Goal: Task Accomplishment & Management: Use online tool/utility

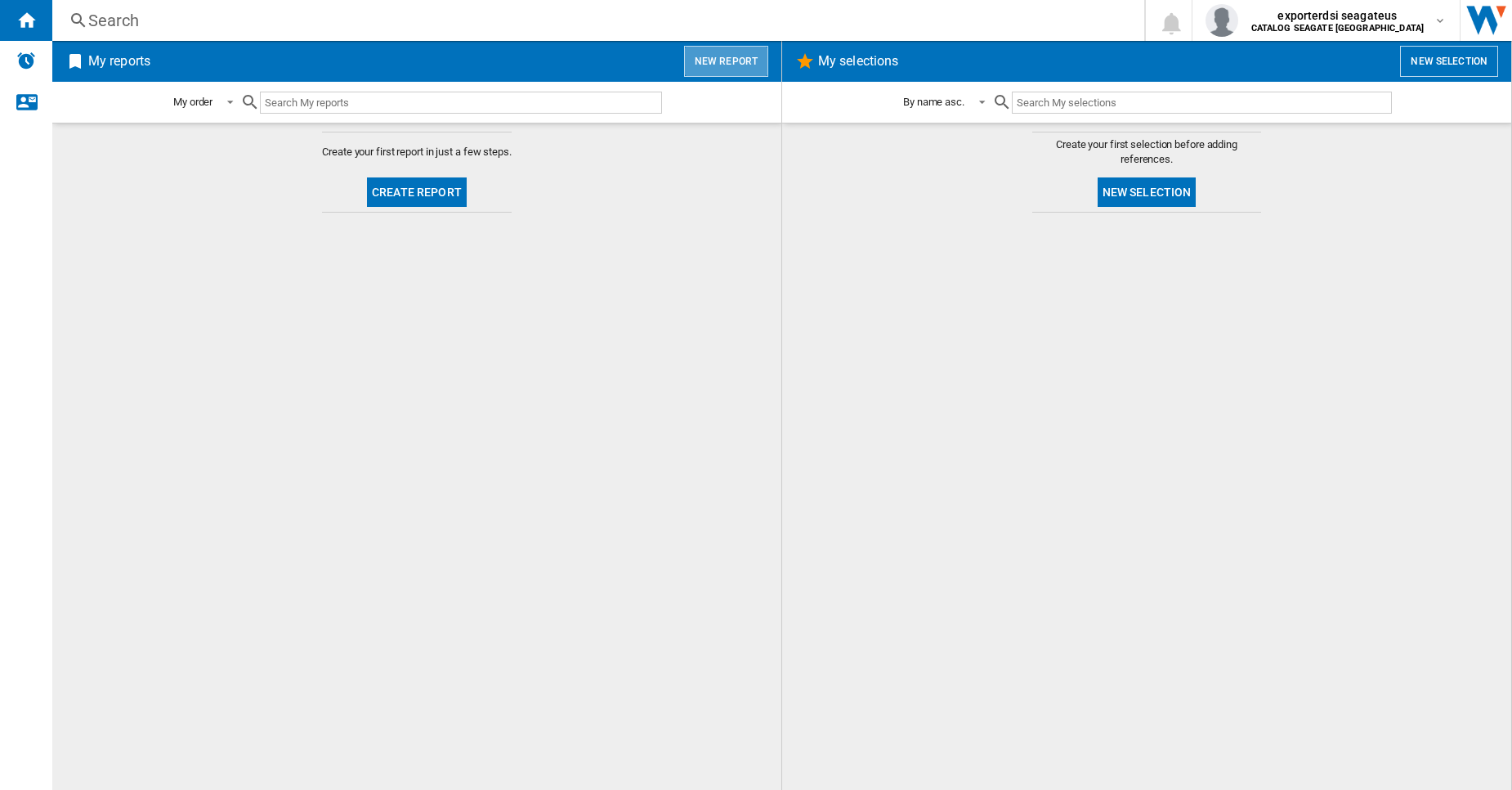
click at [744, 66] on button "New report" at bounding box center [726, 61] width 84 height 31
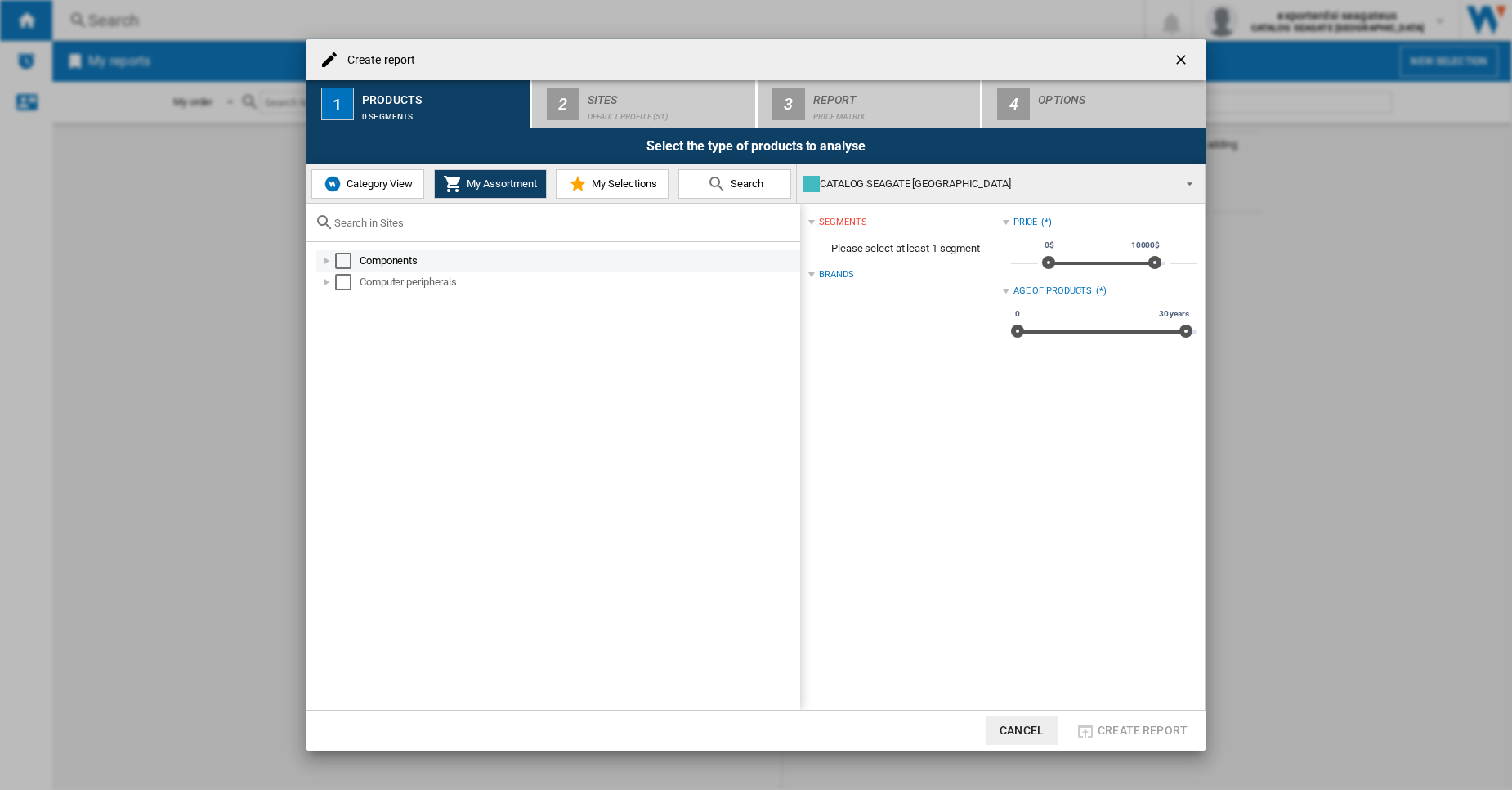
click at [318, 262] on div "Components" at bounding box center [558, 261] width 484 height 21
click at [337, 262] on div "Select" at bounding box center [343, 261] width 17 height 17
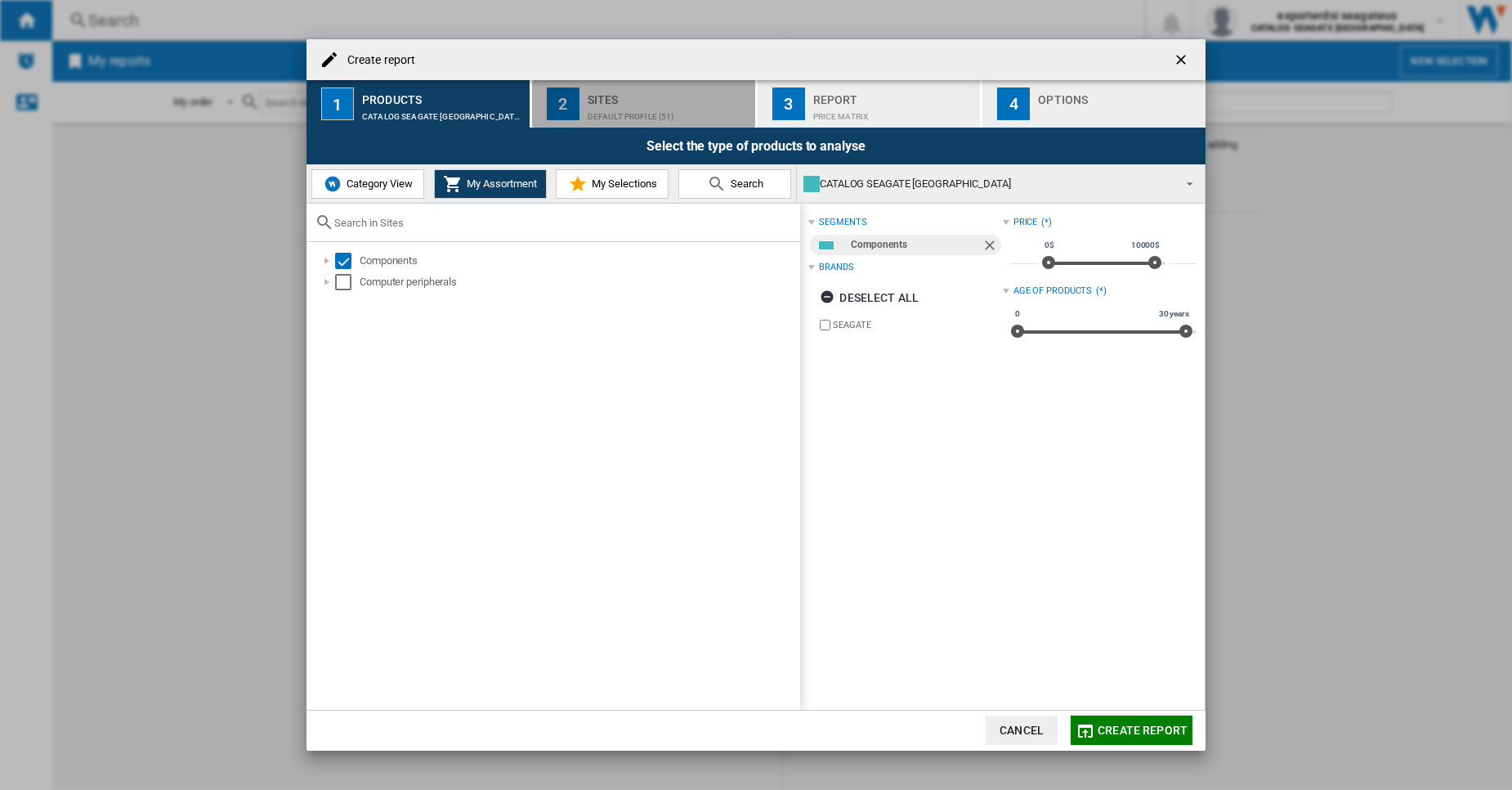
click at [669, 118] on div "Default profile (51)" at bounding box center [668, 112] width 161 height 17
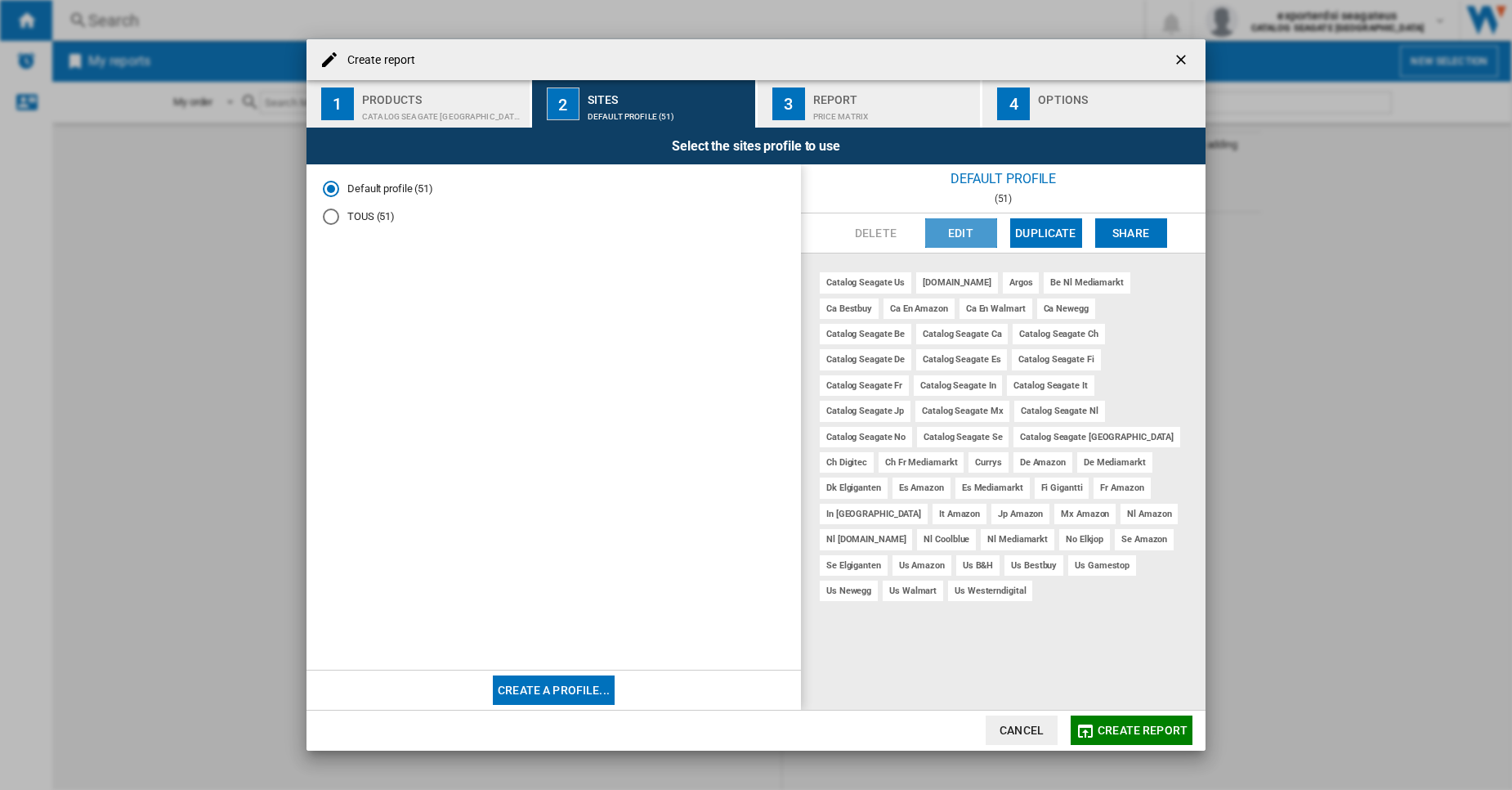
click at [972, 228] on button "Edit" at bounding box center [961, 232] width 72 height 29
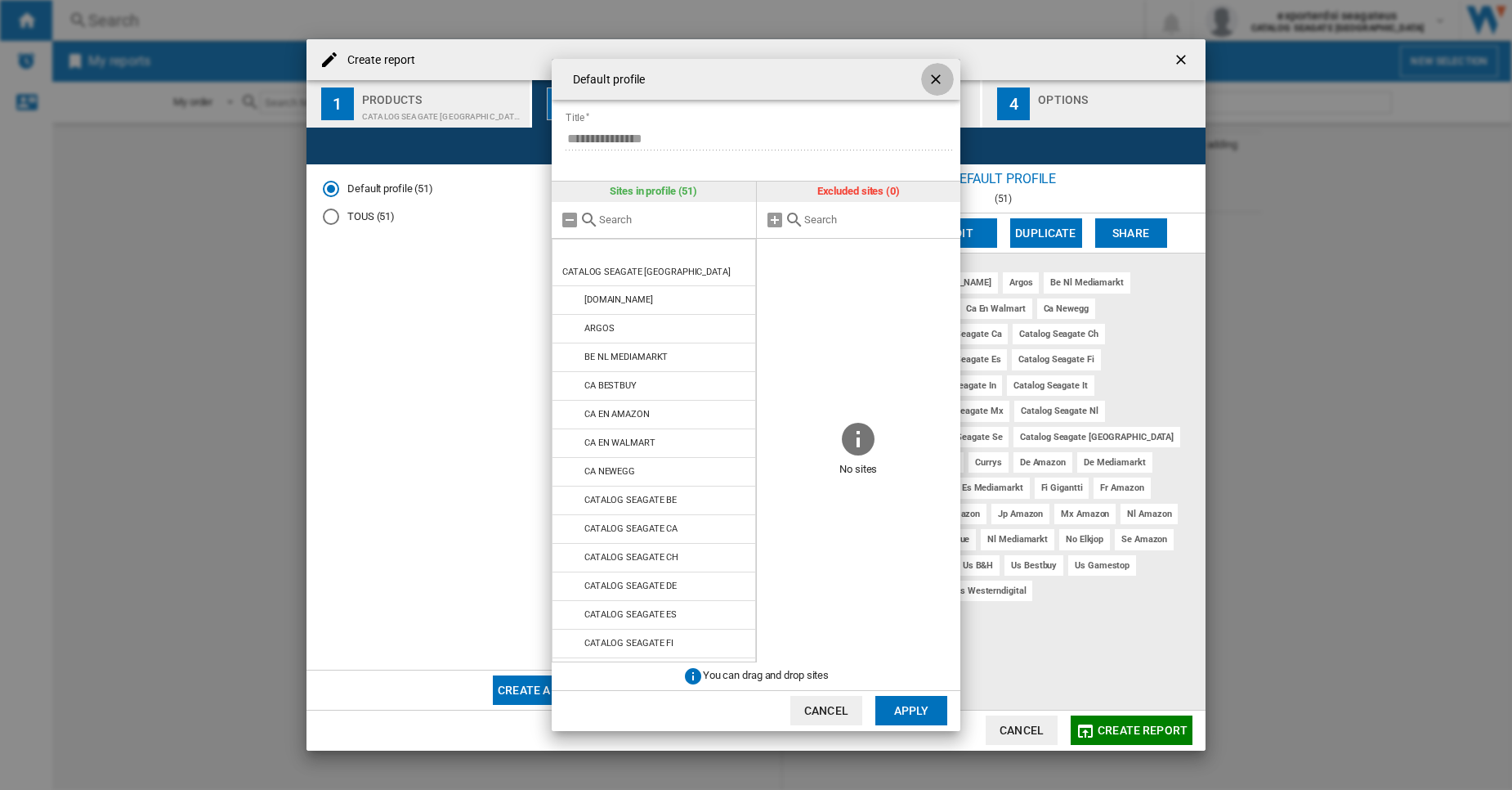
click at [945, 82] on ng-md-icon "getI18NText('BUTTONS.CLOSE_DIALOG')" at bounding box center [937, 81] width 19 height 19
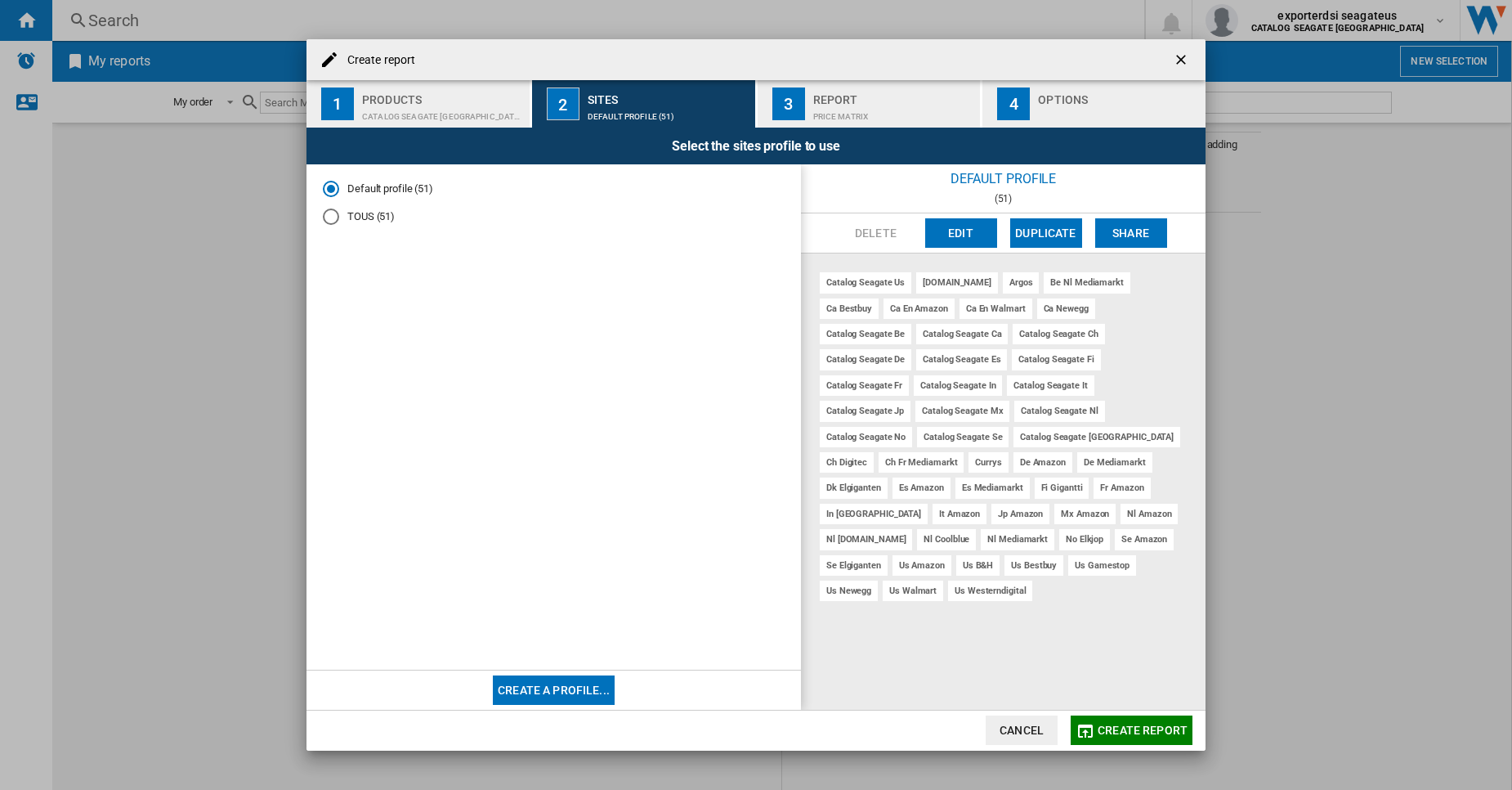
click at [559, 222] on md-radio-button "TOUS (51)" at bounding box center [554, 217] width 462 height 16
click at [575, 696] on button "Create a profile..." at bounding box center [554, 689] width 122 height 29
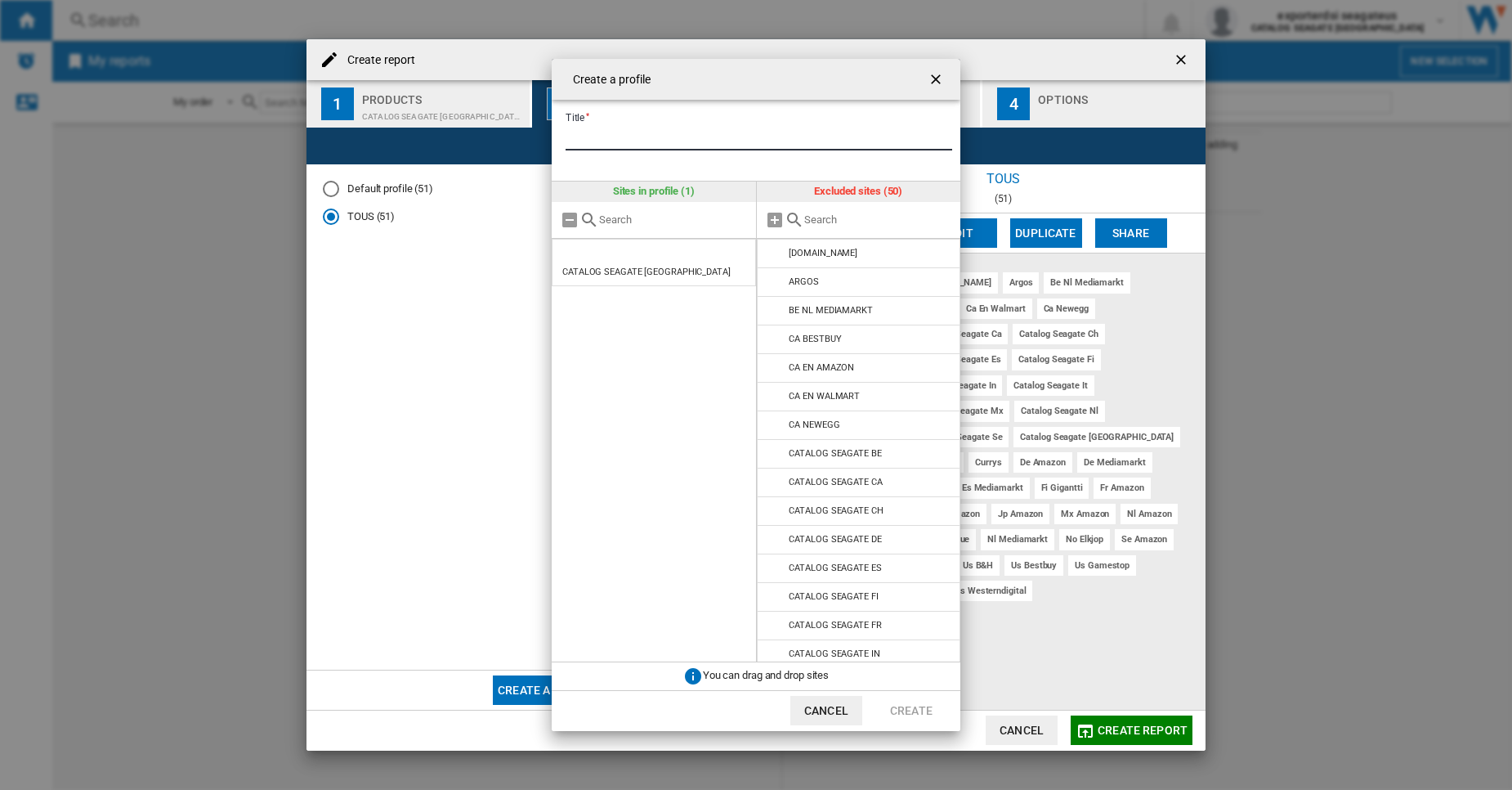
click at [688, 138] on input "Title" at bounding box center [759, 139] width 387 height 25
type input "******"
click at [825, 221] on input "{{::title}} {{::getI18NText('BUTTONS.CANCEL')}} ..." at bounding box center [879, 220] width 148 height 12
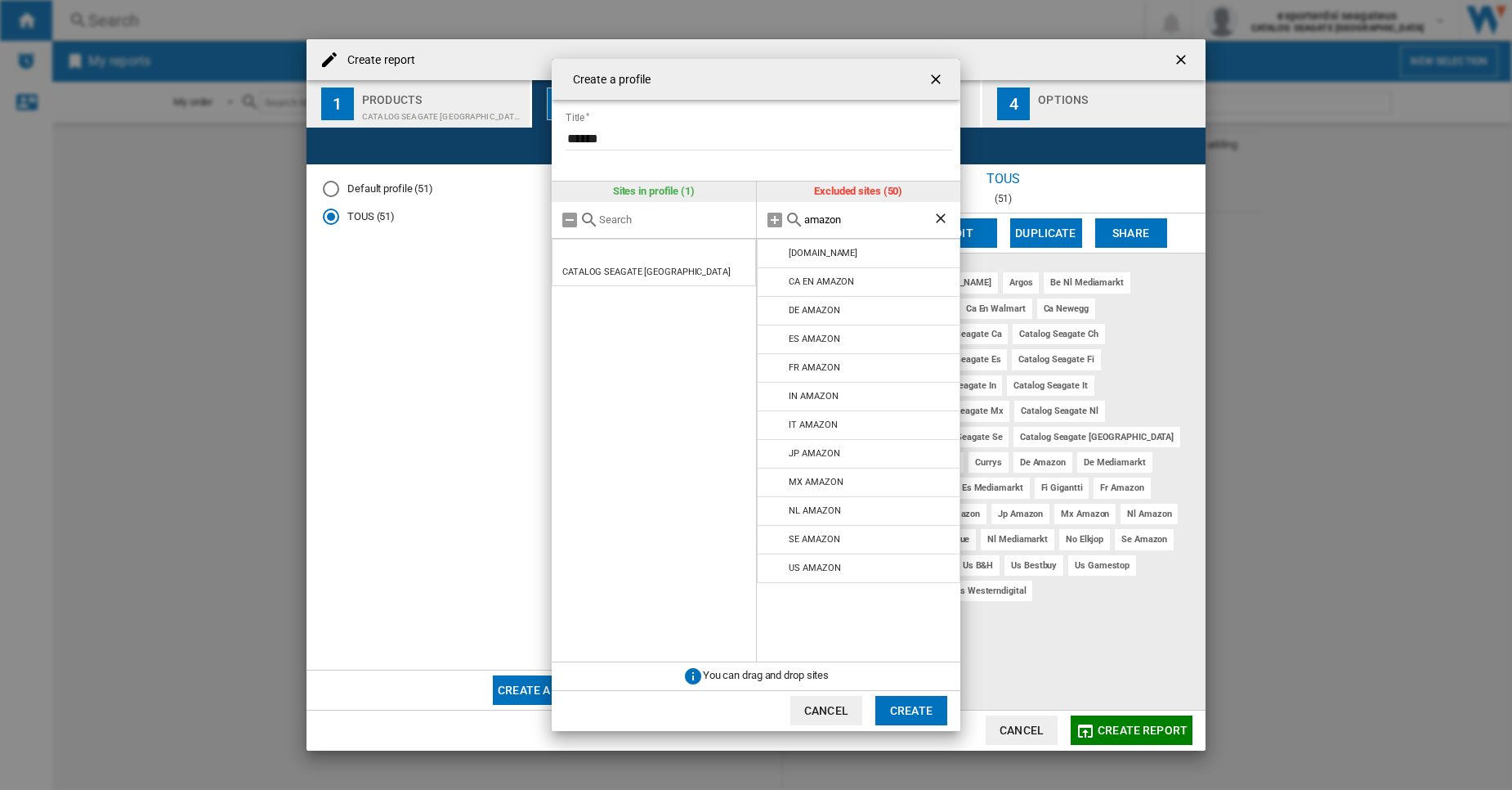
type input "amazon"
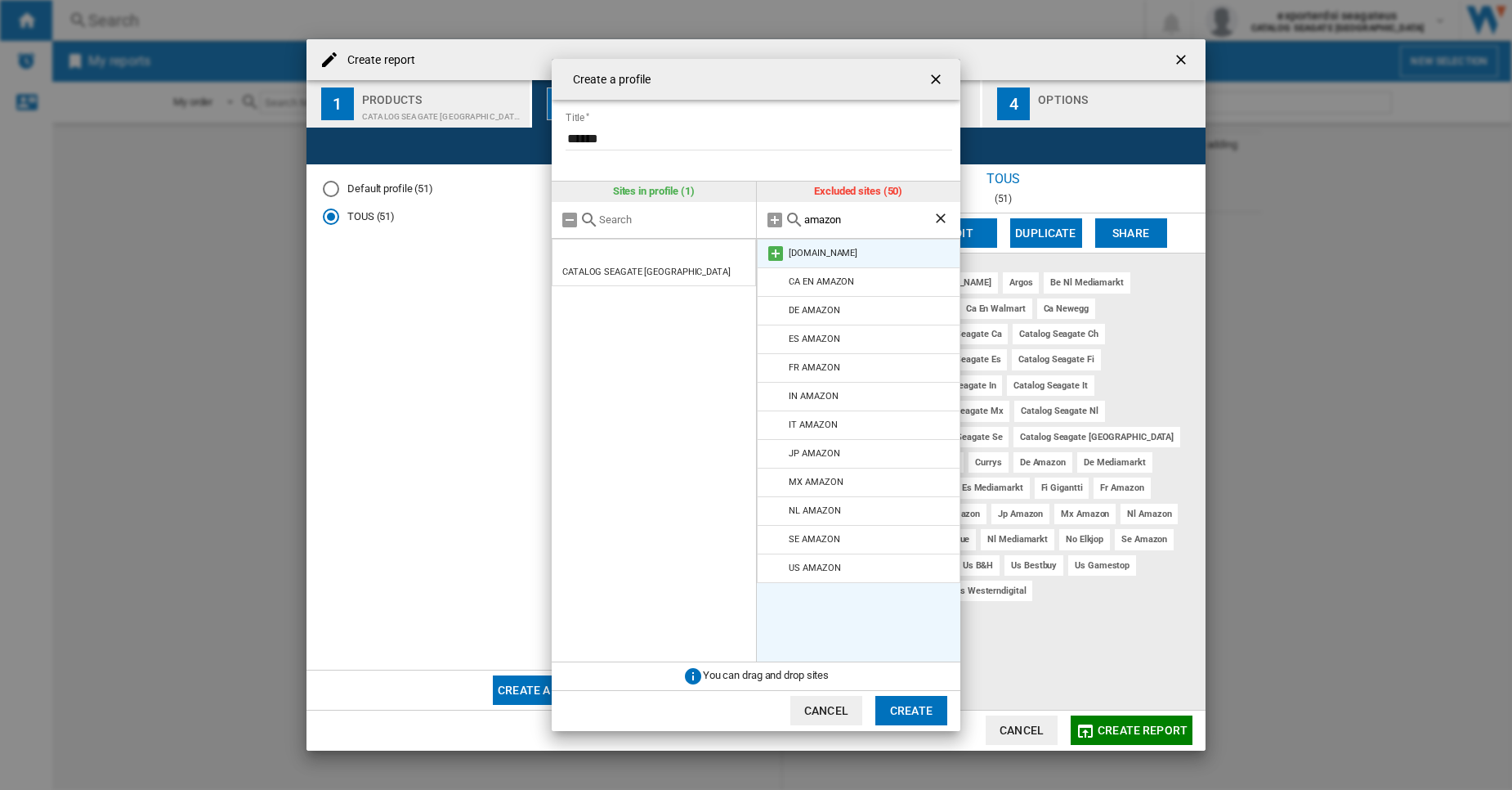
click at [773, 254] on md-icon "{{::title}} {{::getI18NText('BUTTONS.CANCEL')}} ..." at bounding box center [775, 254] width 19 height 19
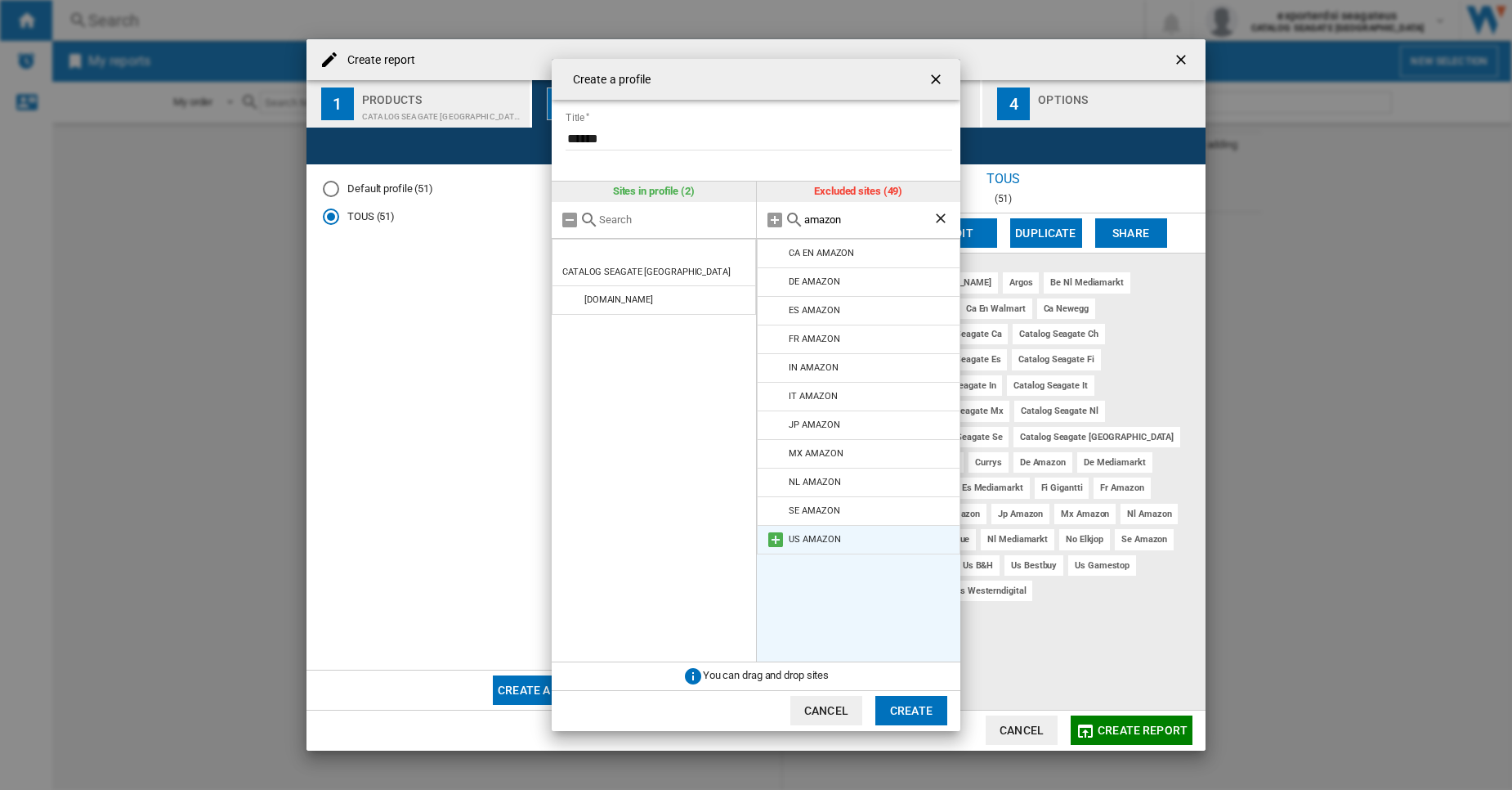
click at [773, 535] on md-icon "{{::title}} {{::getI18NText('BUTTONS.CANCEL')}} ..." at bounding box center [775, 540] width 19 height 19
click at [770, 398] on md-icon "{{::title}} {{::getI18NText('BUTTONS.CANCEL')}} ..." at bounding box center [775, 397] width 19 height 19
click at [773, 455] on md-icon "{{::title}} {{::getI18NText('BUTTONS.CANCEL')}} ..." at bounding box center [775, 453] width 19 height 19
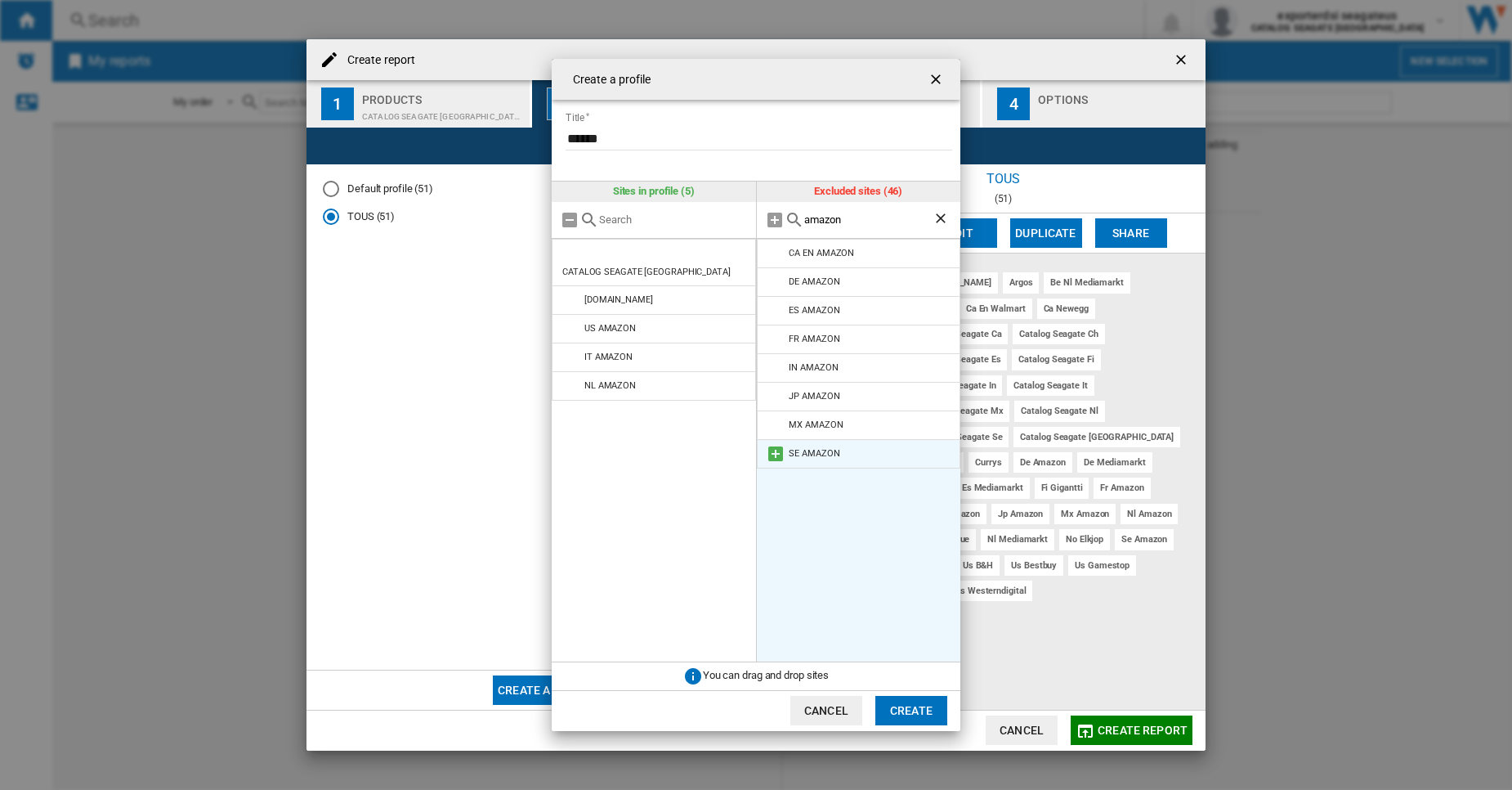
click at [777, 461] on md-icon "{{::title}} {{::getI18NText('BUTTONS.CANCEL')}} ..." at bounding box center [775, 453] width 19 height 19
click at [776, 287] on md-icon "{{::title}} {{::getI18NText('BUTTONS.CANCEL')}} ..." at bounding box center [775, 282] width 19 height 19
click at [774, 260] on md-icon "{{::title}} {{::getI18NText('BUTTONS.CANCEL')}} ..." at bounding box center [775, 254] width 19 height 19
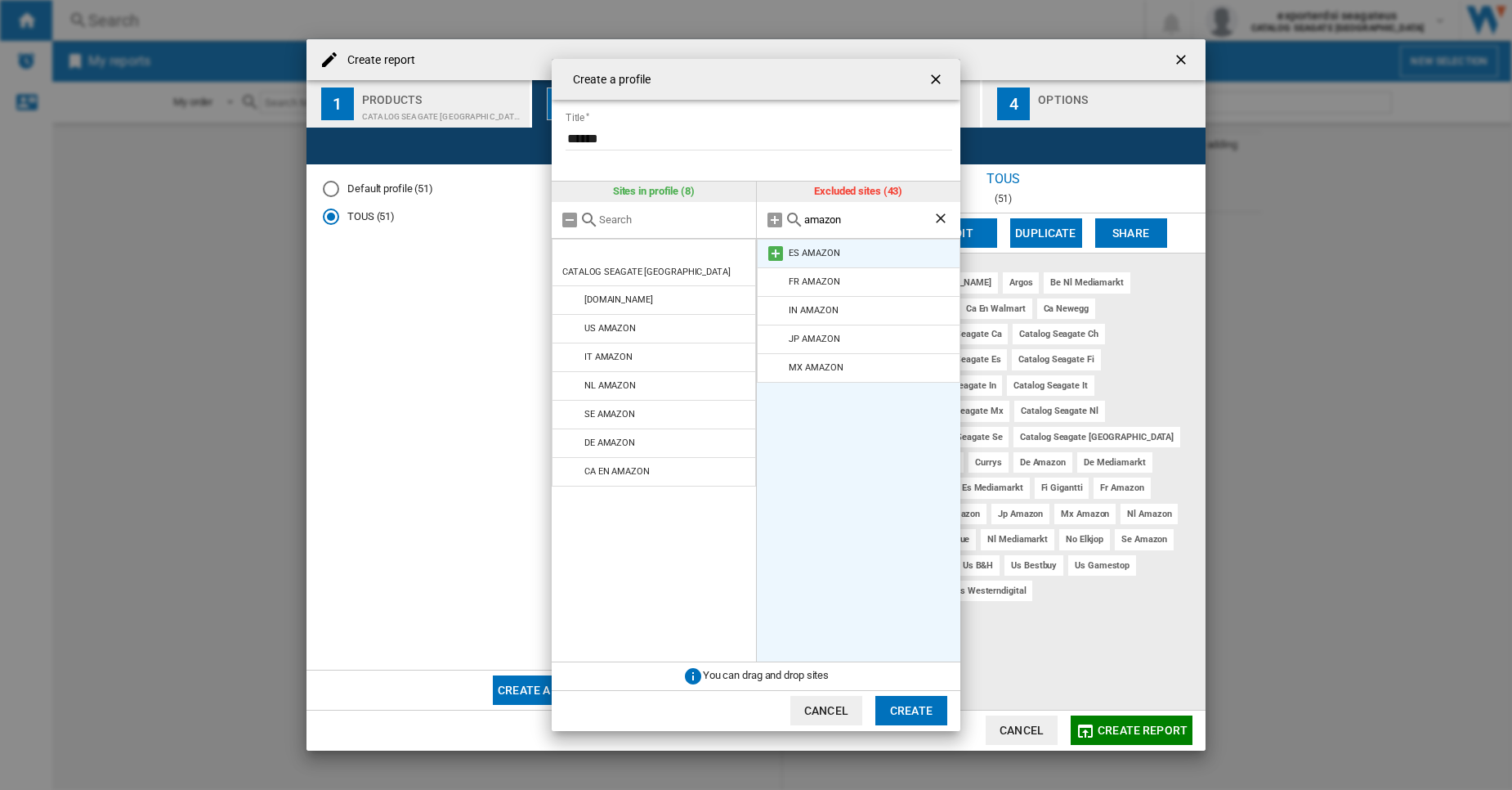
click at [776, 250] on md-icon "{{::title}} {{::getI18NText('BUTTONS.CANCEL')}} ..." at bounding box center [775, 254] width 19 height 19
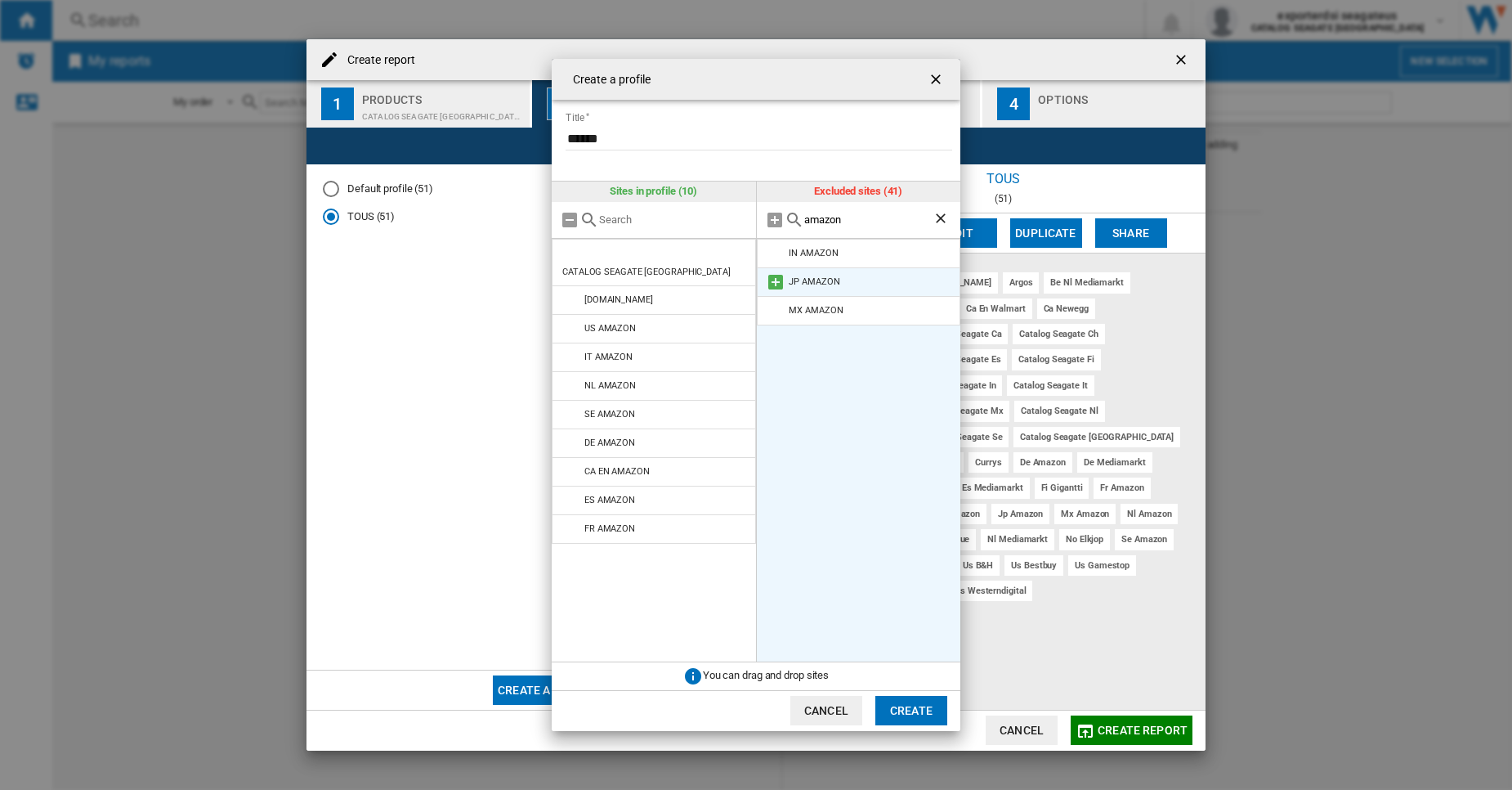
click at [775, 285] on md-icon "{{::title}} {{::getI18NText('BUTTONS.CANCEL')}} ..." at bounding box center [775, 282] width 19 height 19
click at [784, 251] on md-icon "{{::title}} {{::getI18NText('BUTTONS.CANCEL')}} ..." at bounding box center [775, 254] width 19 height 19
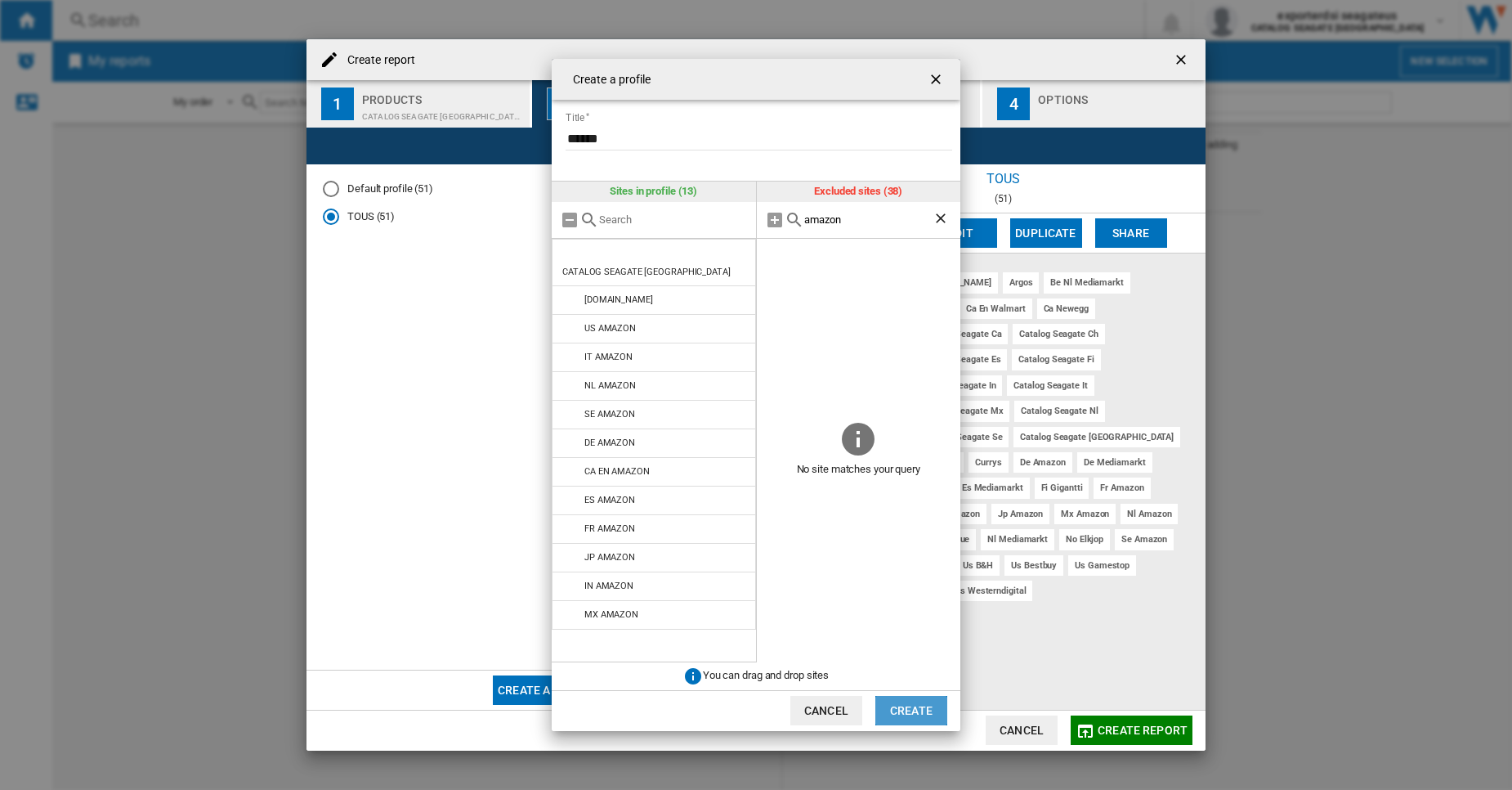
click at [916, 718] on button "Create" at bounding box center [911, 710] width 72 height 29
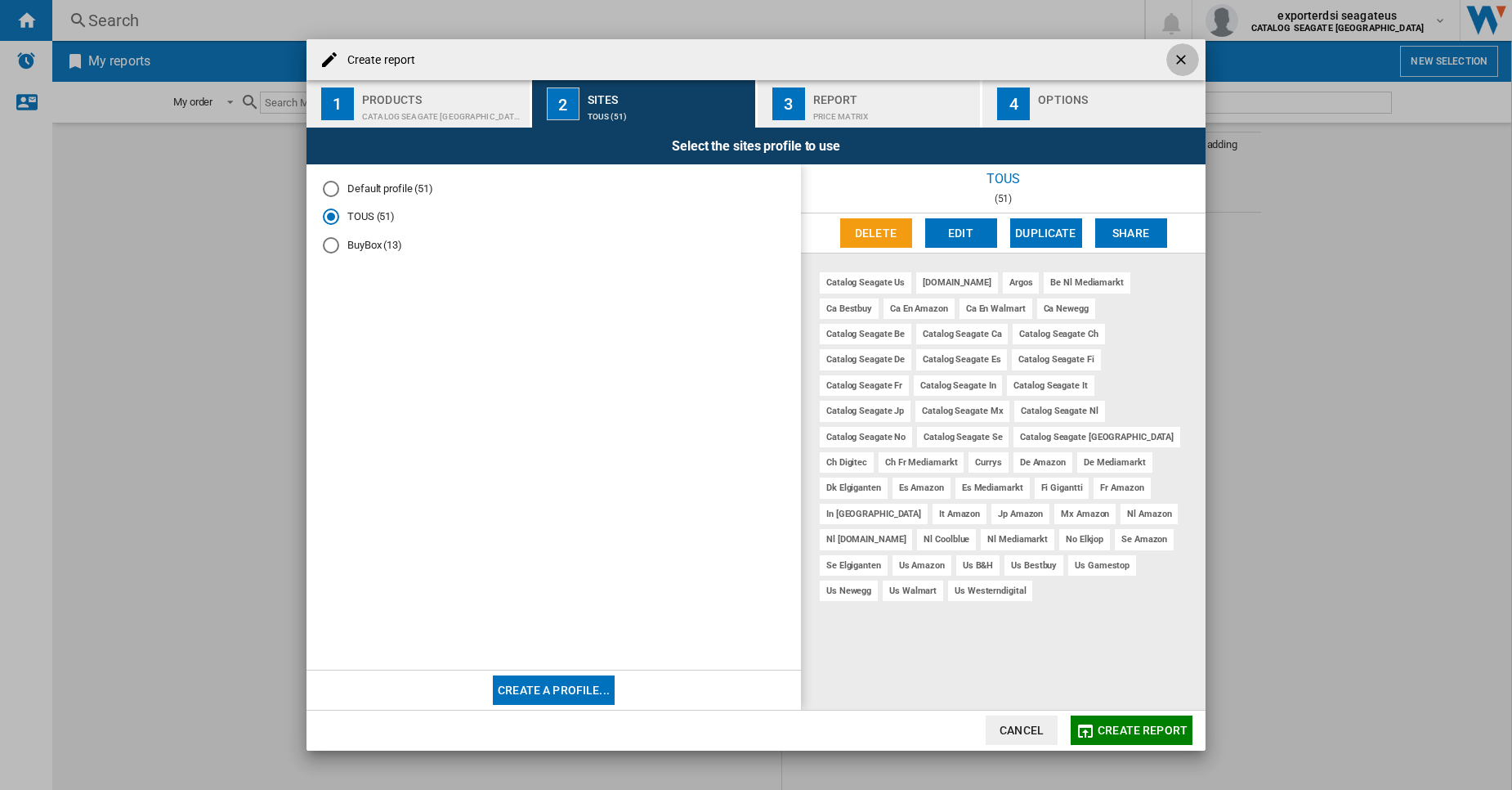
click at [1181, 59] on ng-md-icon "getI18NText('BUTTONS.CLOSE_DIALOG')" at bounding box center [1183, 61] width 19 height 19
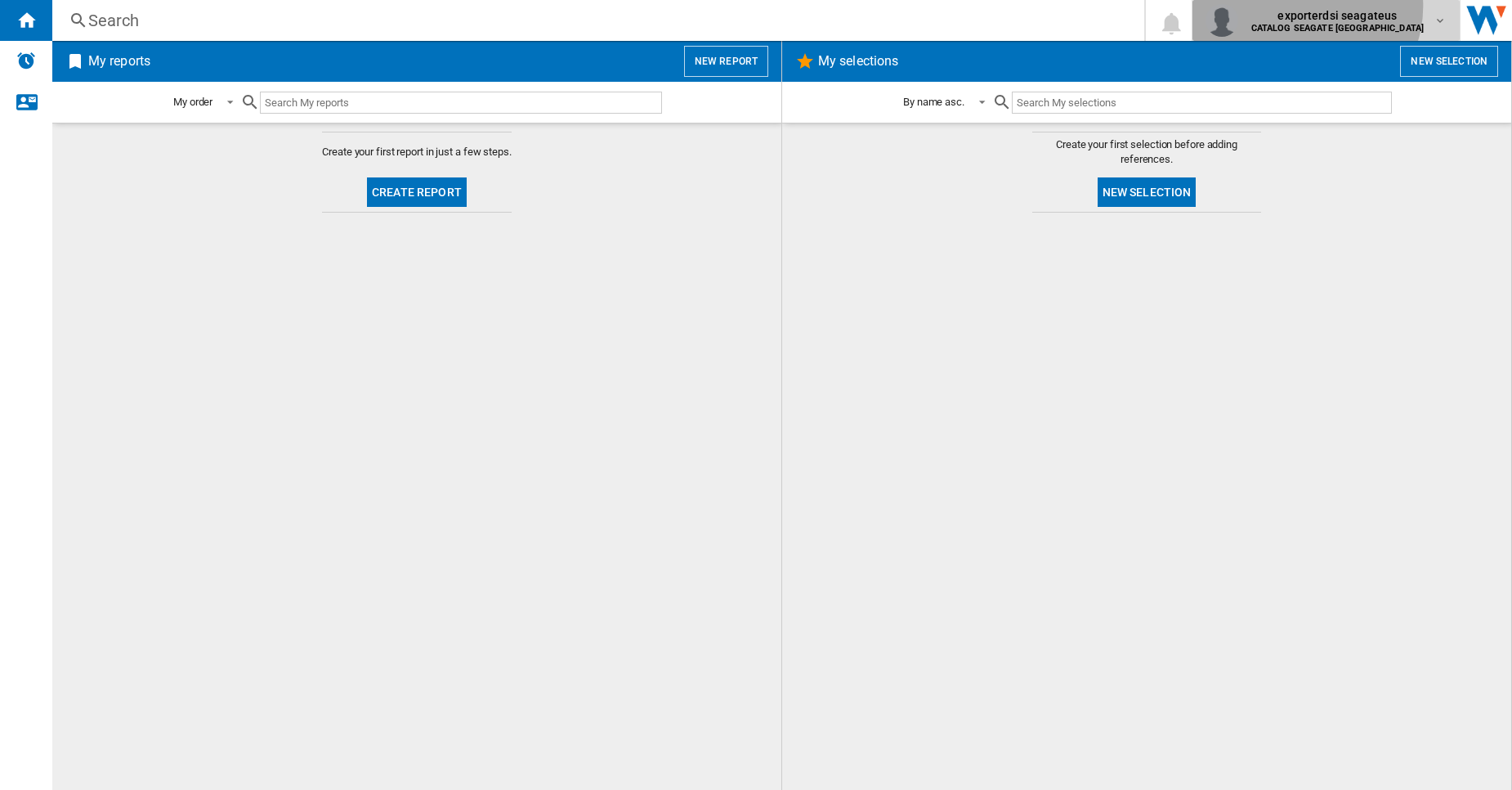
click at [1362, 6] on div "exporterdsi seagateus CATALOG SEAGATE US" at bounding box center [1327, 20] width 242 height 33
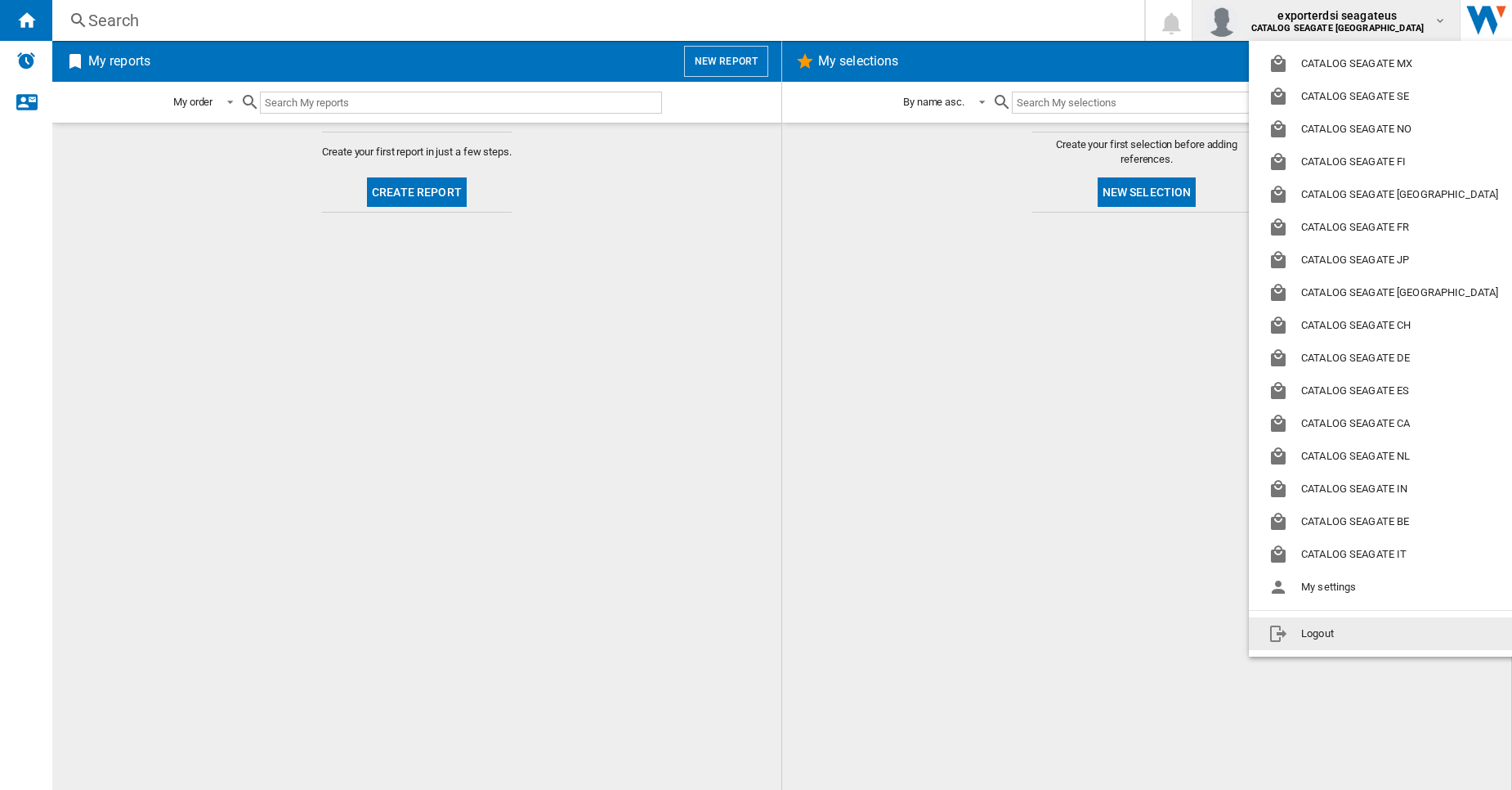
click at [1289, 636] on button "Logout" at bounding box center [1387, 634] width 276 height 33
